Goal: Information Seeking & Learning: Learn about a topic

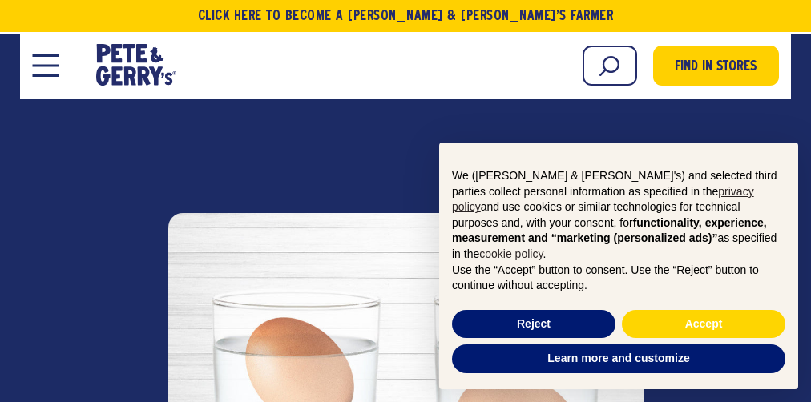
click at [543, 256] on link "cookie policy" at bounding box center [510, 254] width 63 height 13
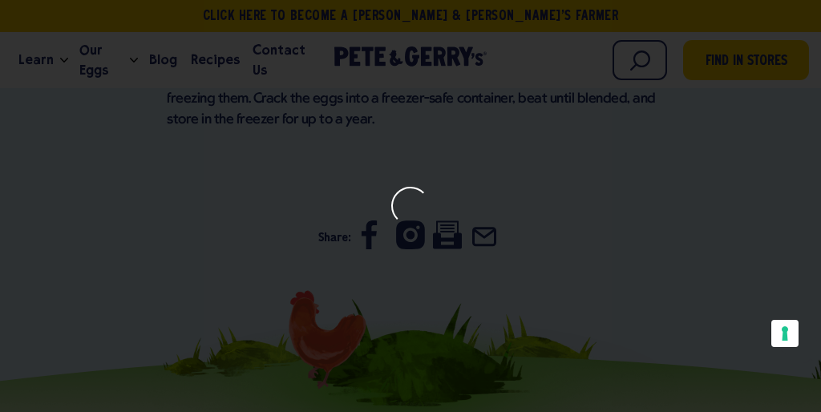
scroll to position [69, 0]
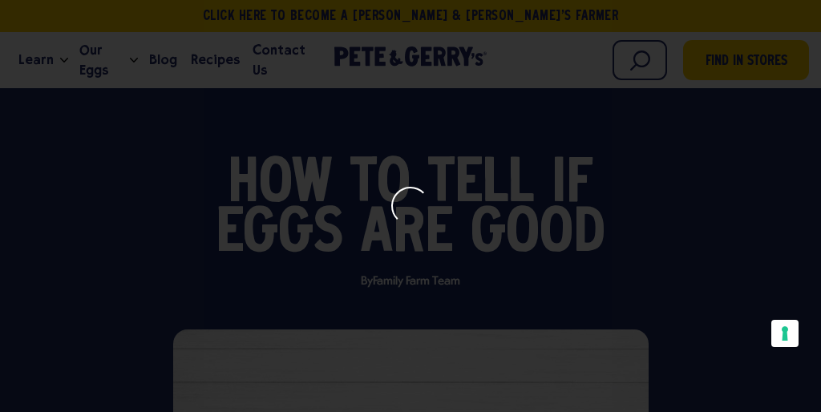
click at [411, 206] on div at bounding box center [410, 206] width 38 height 38
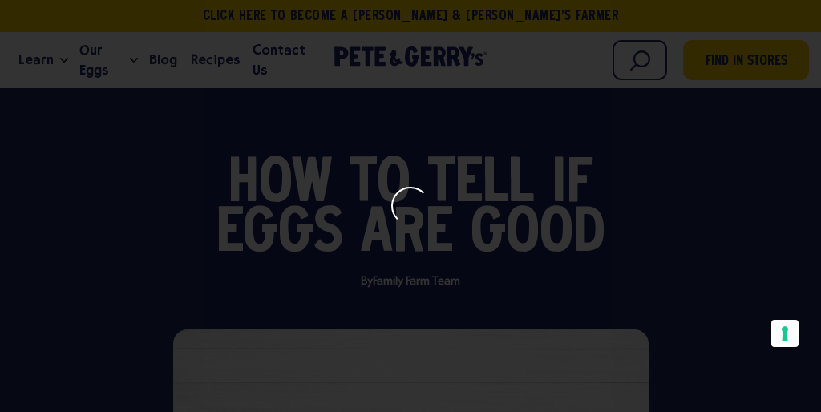
click at [411, 206] on div at bounding box center [410, 206] width 38 height 38
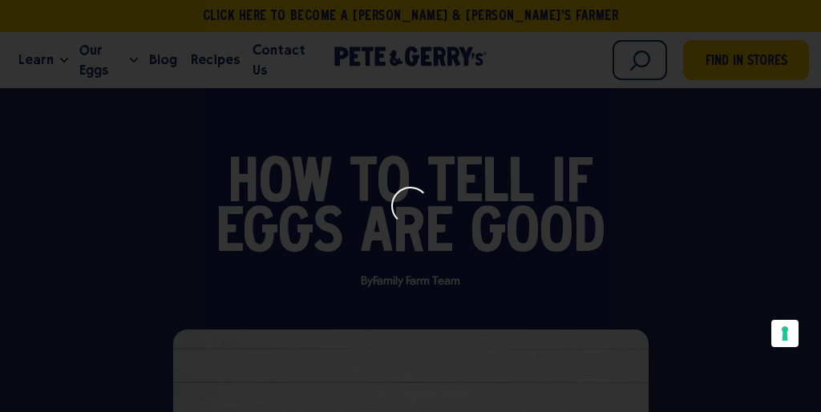
click at [411, 206] on div at bounding box center [410, 206] width 38 height 38
